Goal: Task Accomplishment & Management: Manage account settings

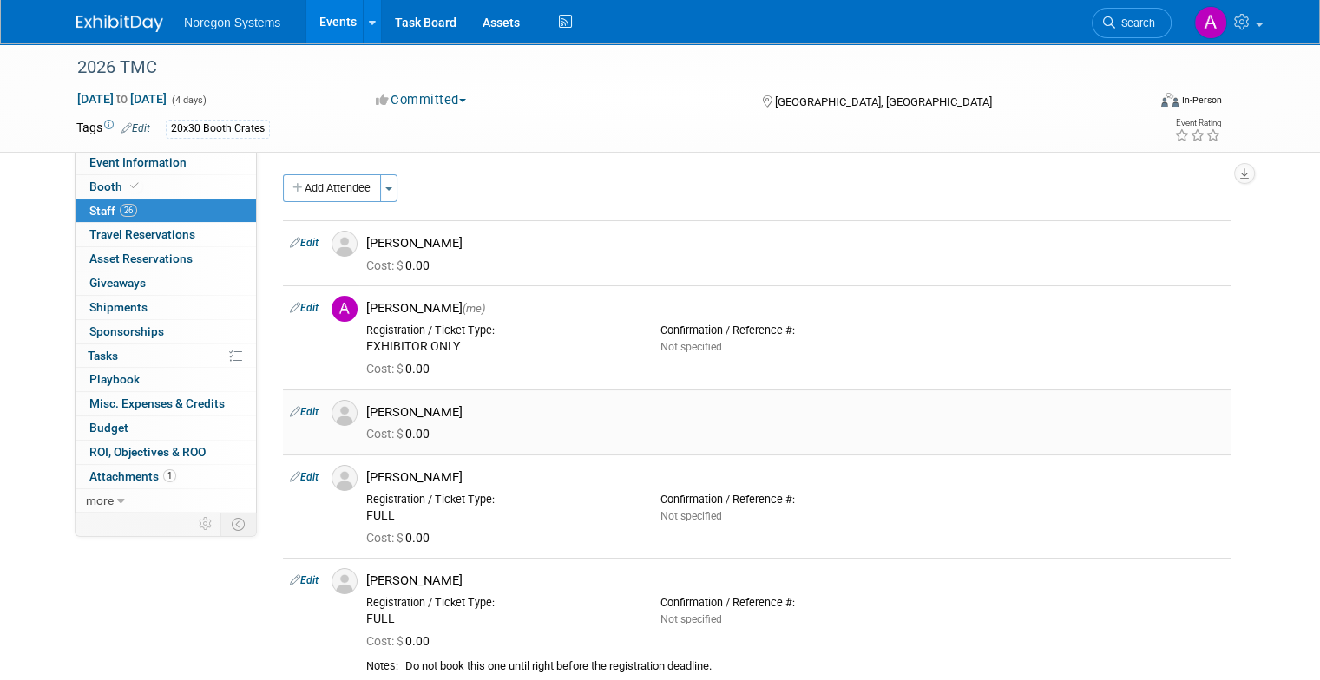
click at [290, 413] on link "Edit" at bounding box center [304, 412] width 29 height 12
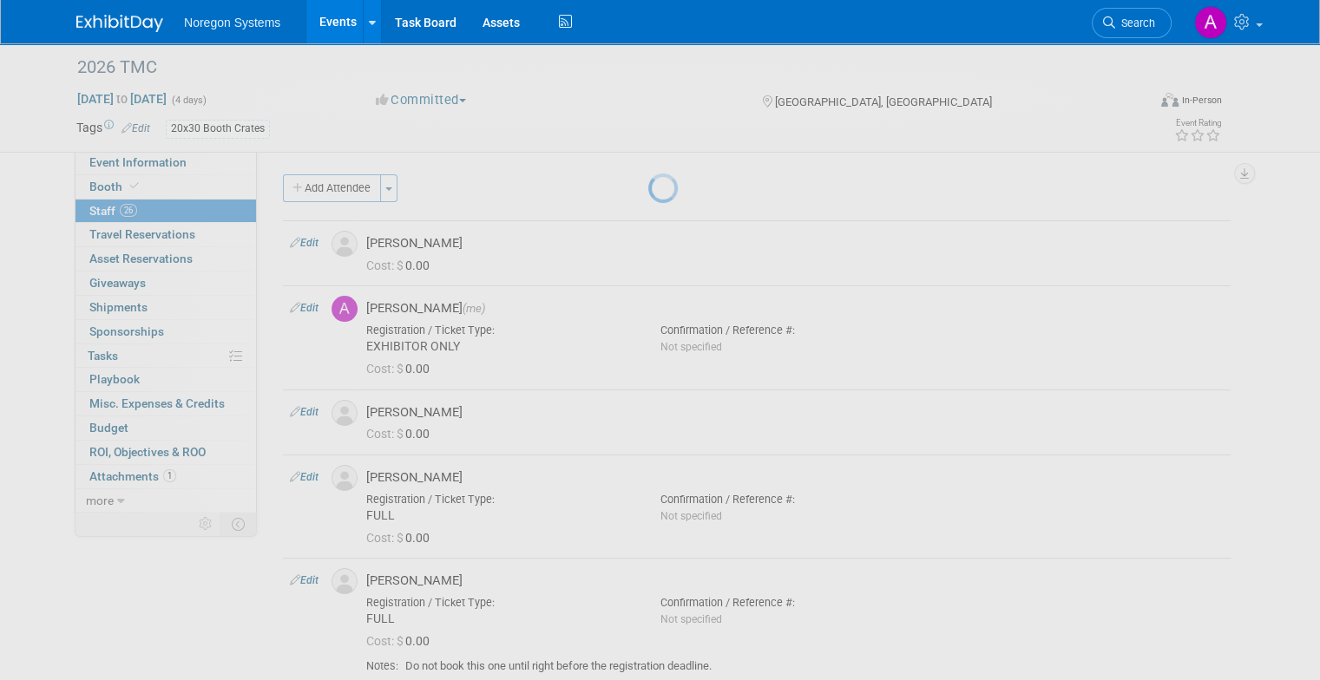
select select "23098cc0-9b93-4d9f-9d5f-ddfeb17a06b1"
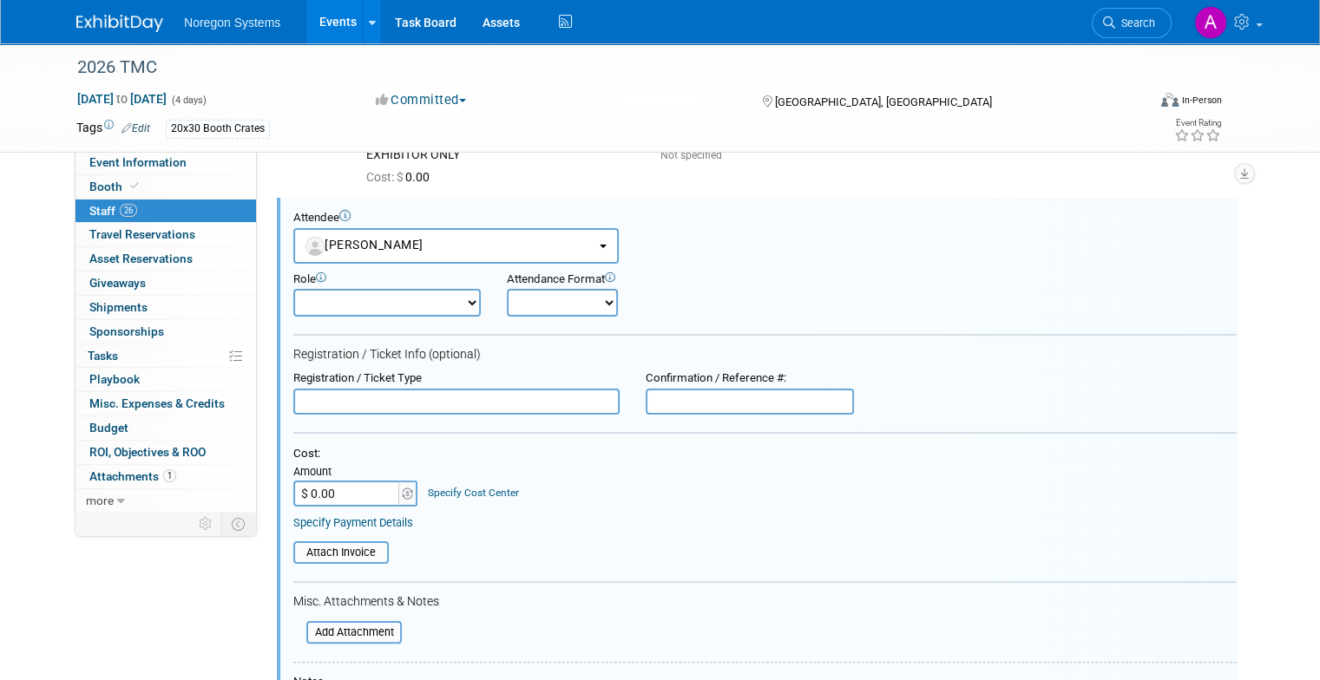
click at [386, 400] on input "text" at bounding box center [456, 402] width 326 height 26
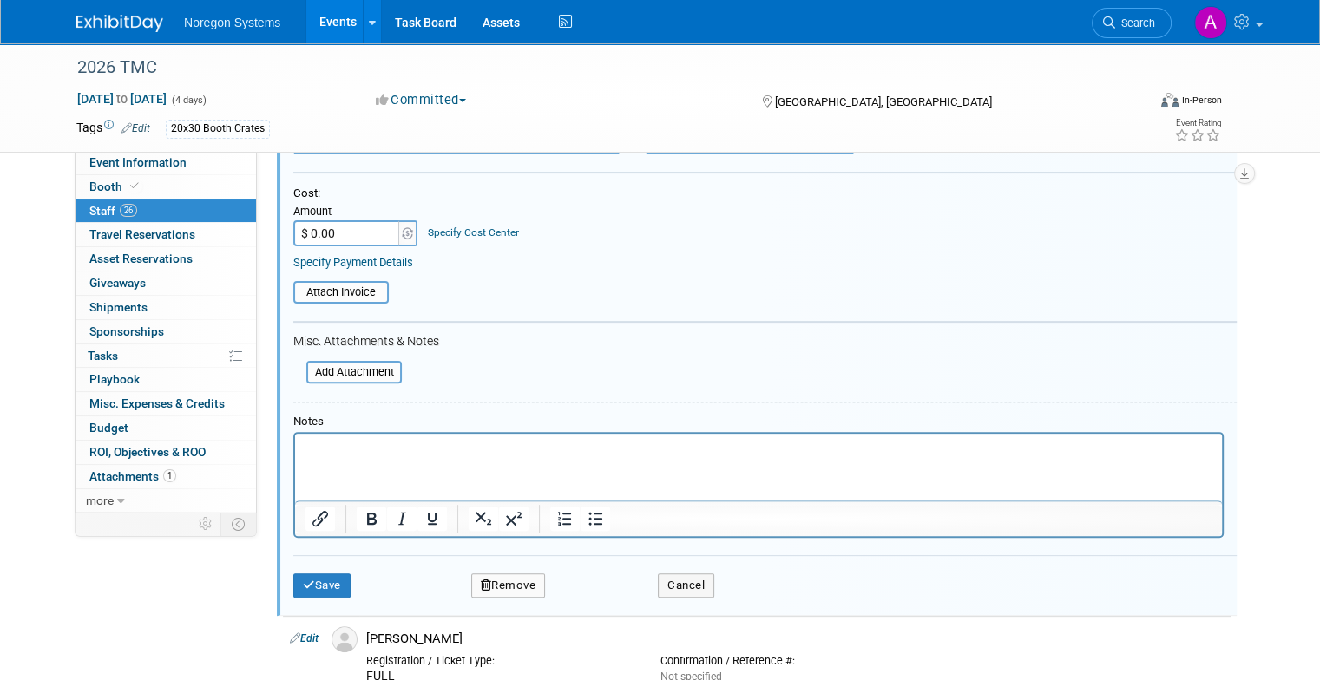
scroll to position [539, 0]
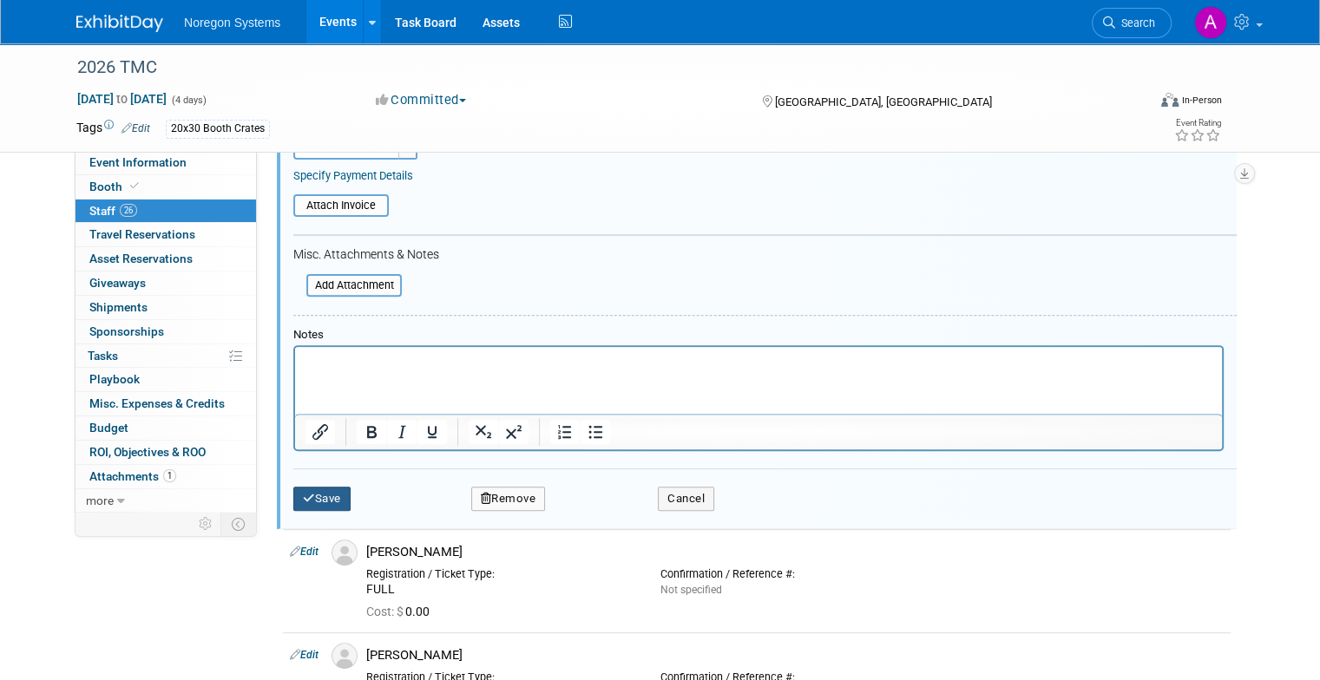
type input "FULL"
click at [324, 487] on button "Save" at bounding box center [321, 499] width 57 height 24
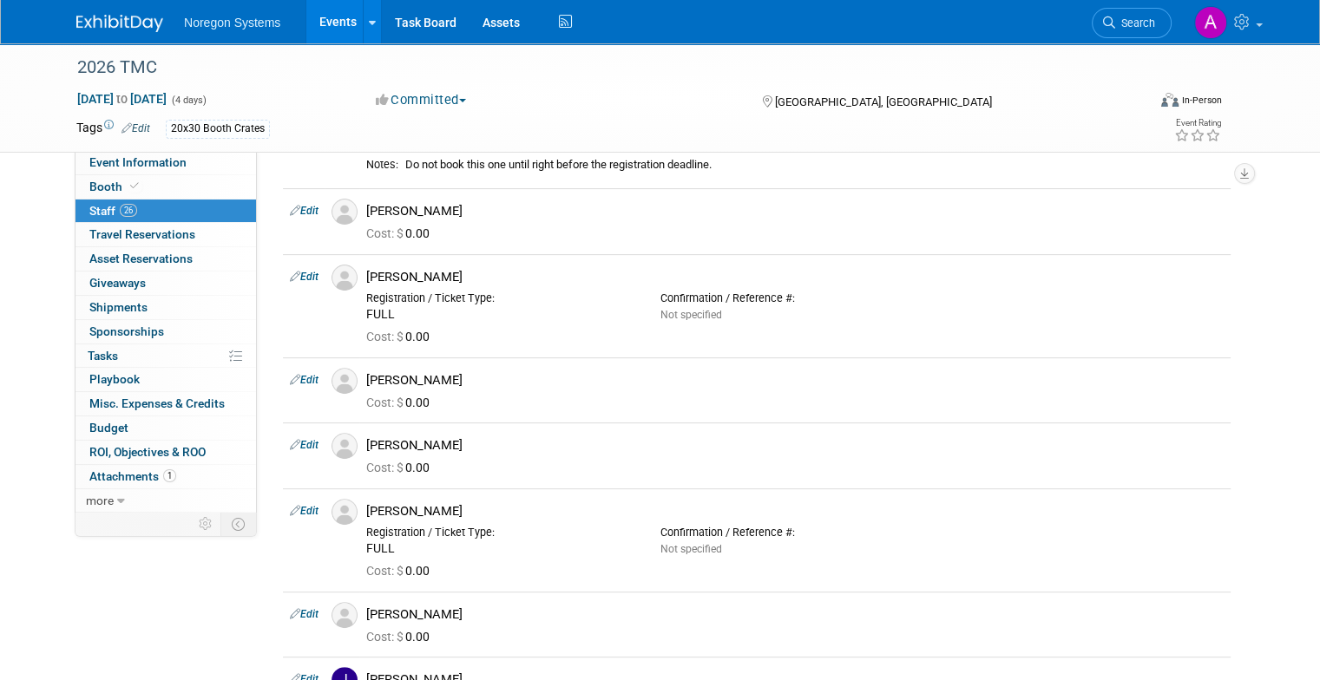
scroll to position [973, 0]
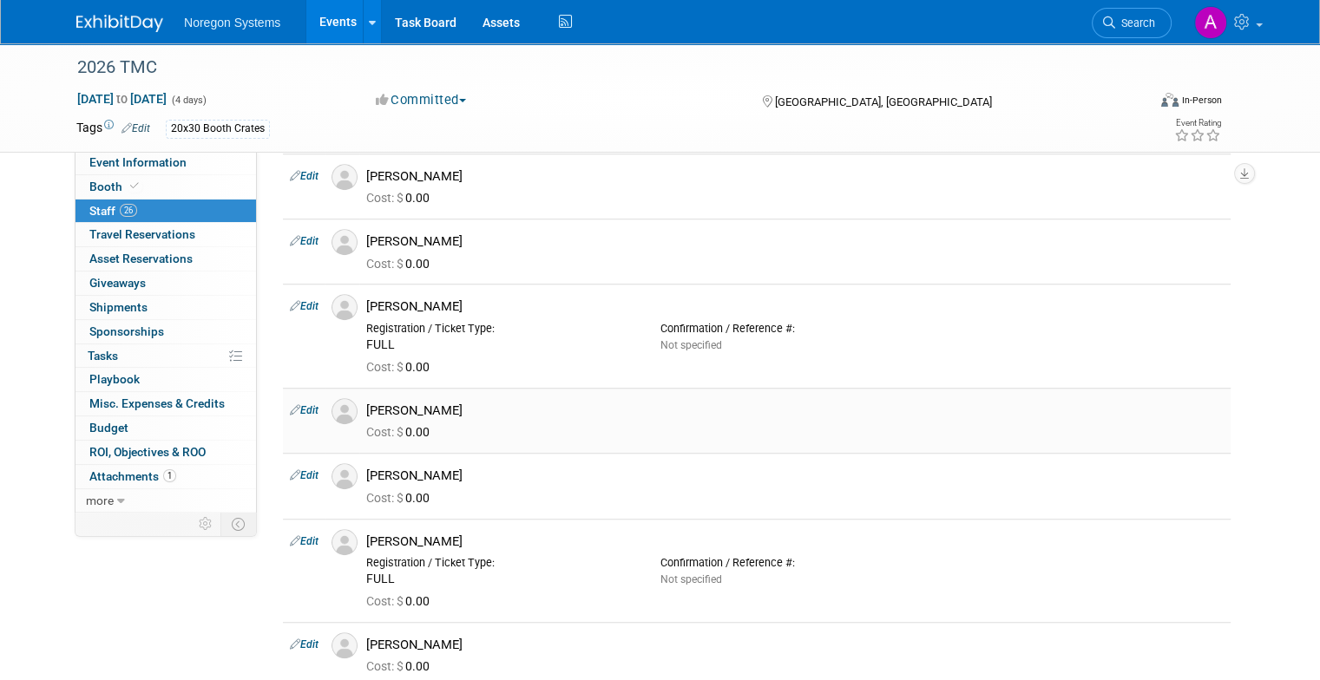
click at [290, 406] on link "Edit" at bounding box center [304, 410] width 29 height 12
select select "3d060e35-9a32-42d3-9a1f-388b5c09e8e7"
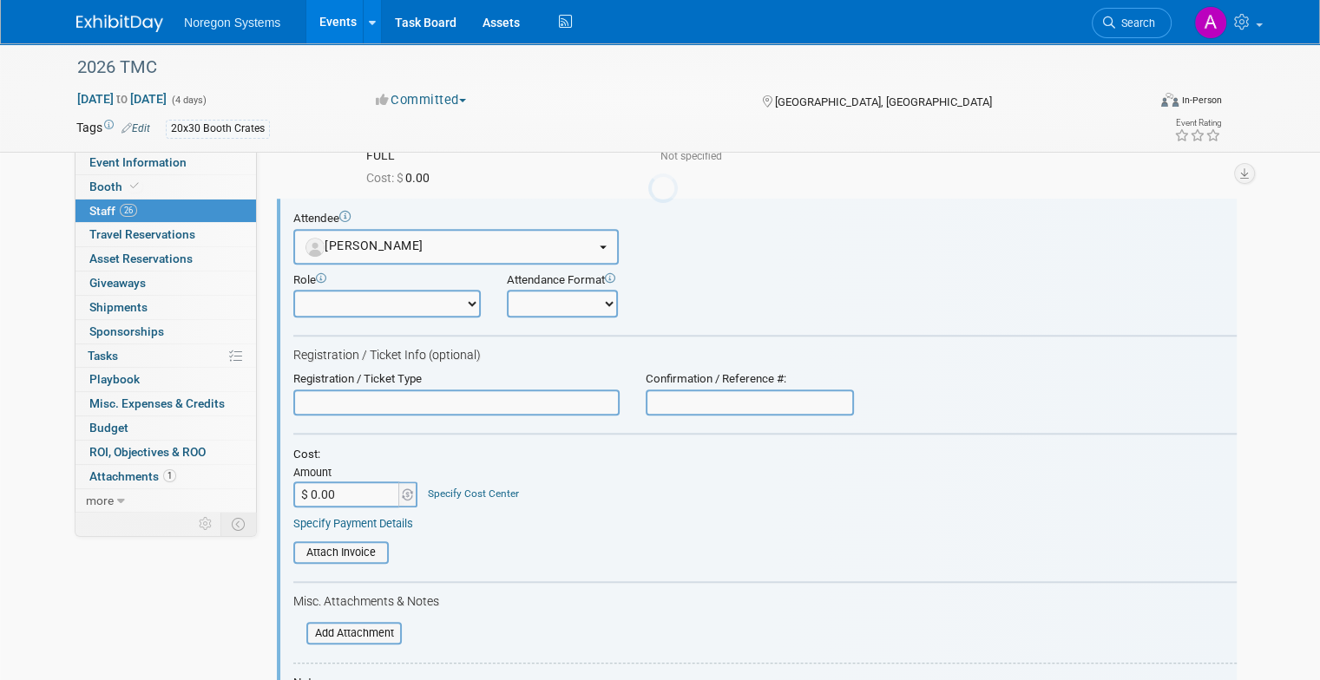
scroll to position [0, 0]
click at [359, 397] on input "text" at bounding box center [456, 403] width 326 height 26
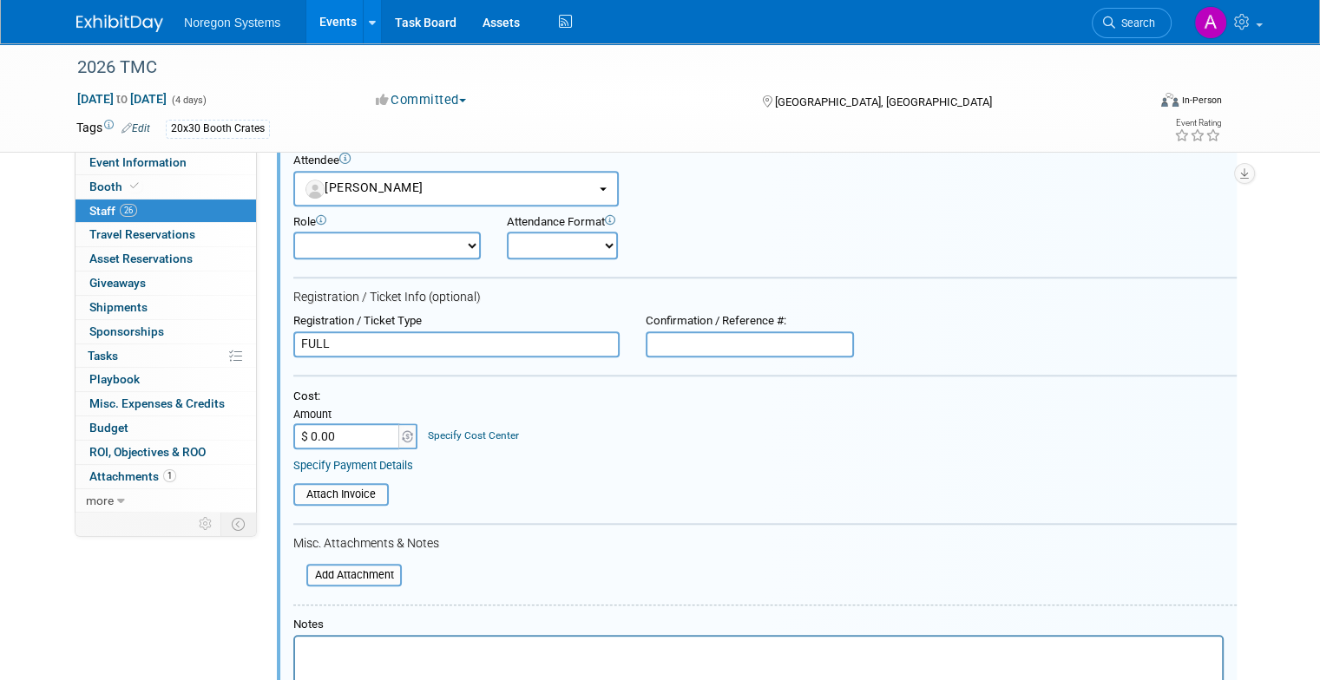
scroll to position [1596, 0]
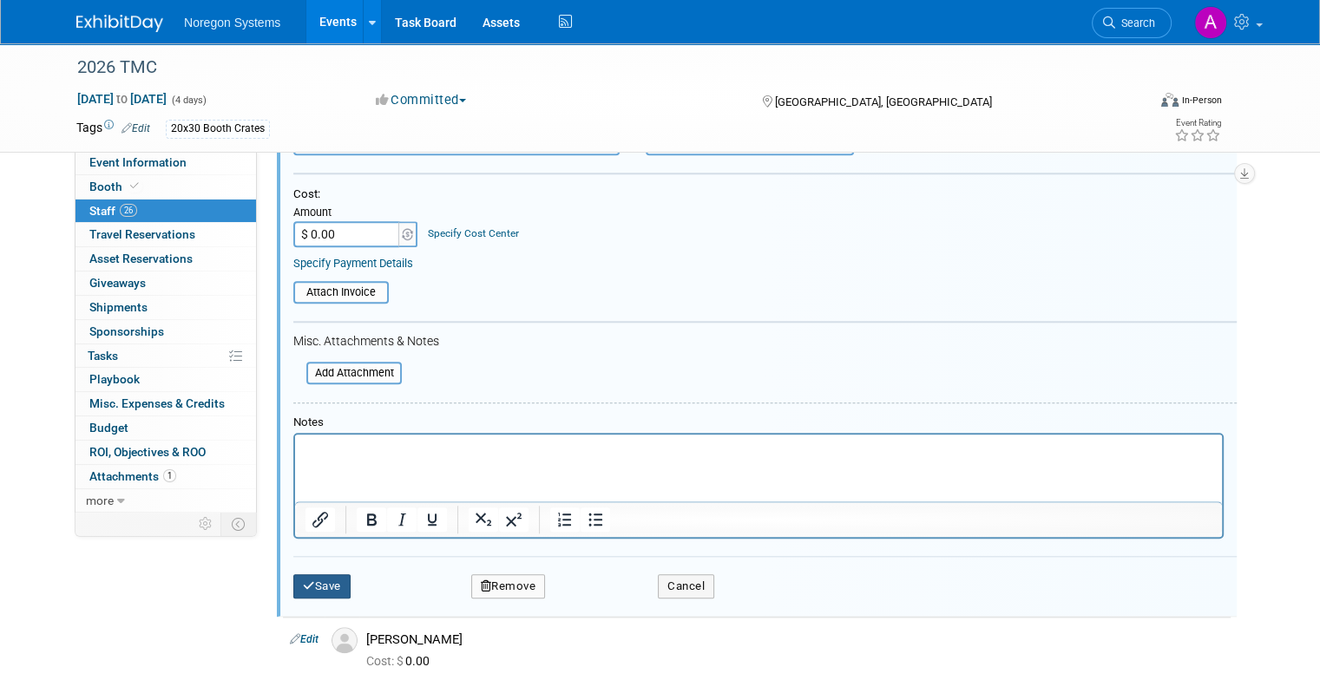
type input "FULL"
click at [316, 579] on button "Save" at bounding box center [321, 587] width 57 height 24
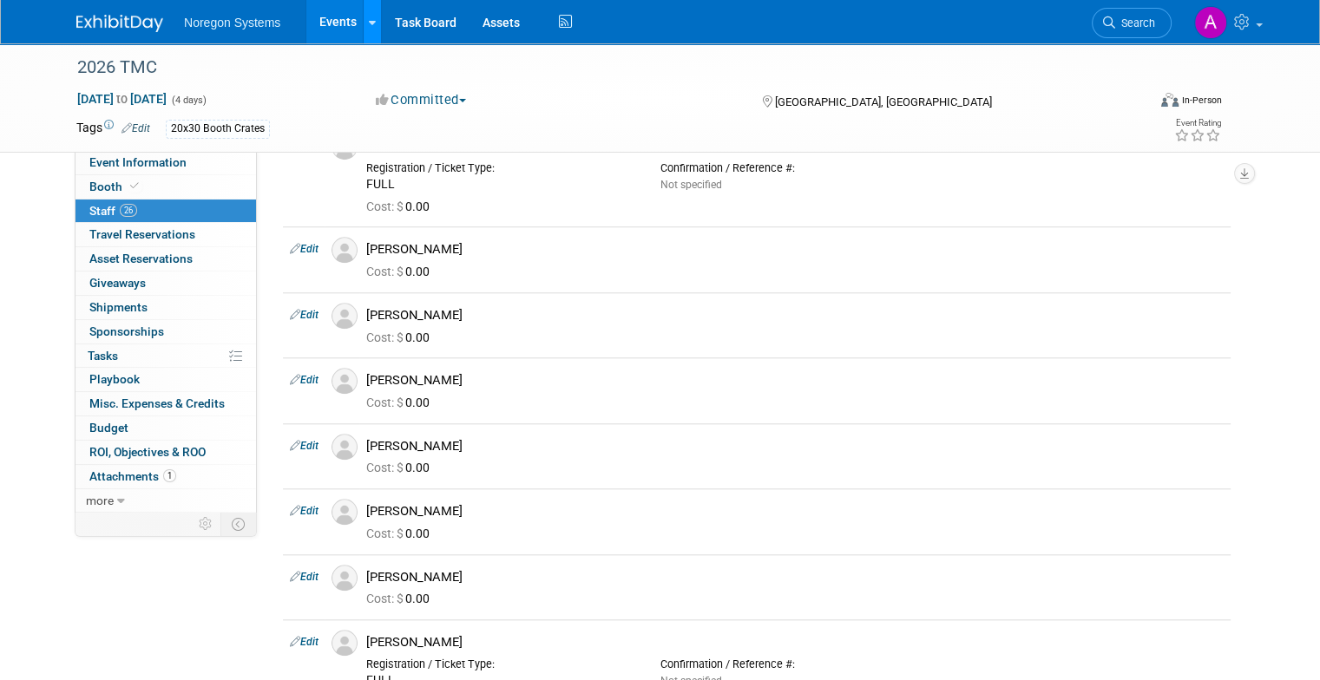
scroll to position [989, 0]
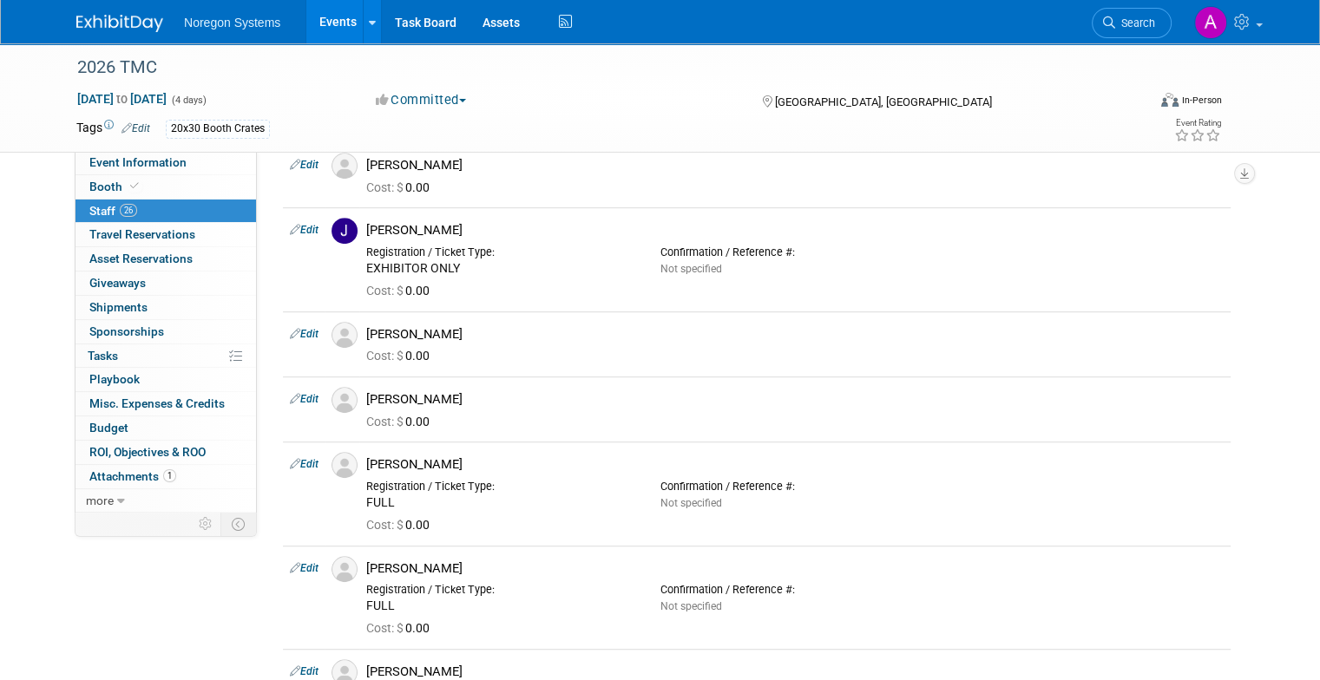
click at [324, 21] on link "Events" at bounding box center [337, 21] width 63 height 43
